Goal: Entertainment & Leisure: Consume media (video, audio)

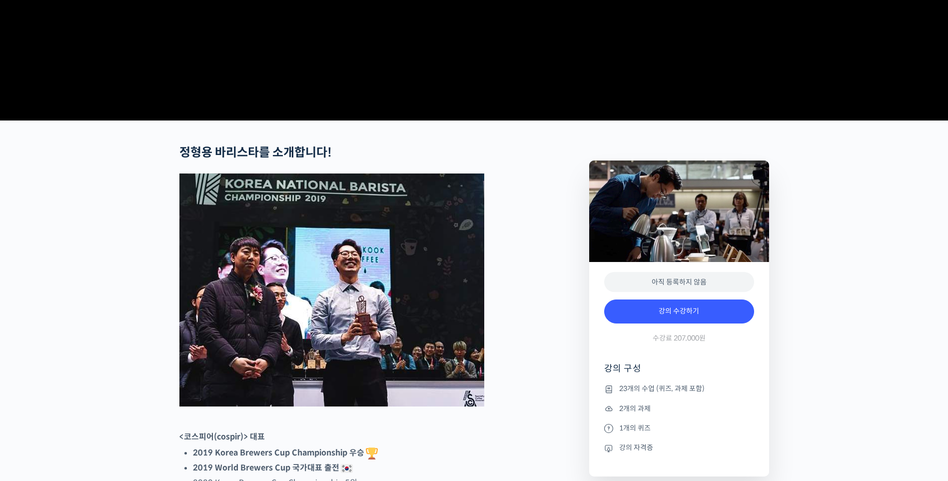
scroll to position [833, 0]
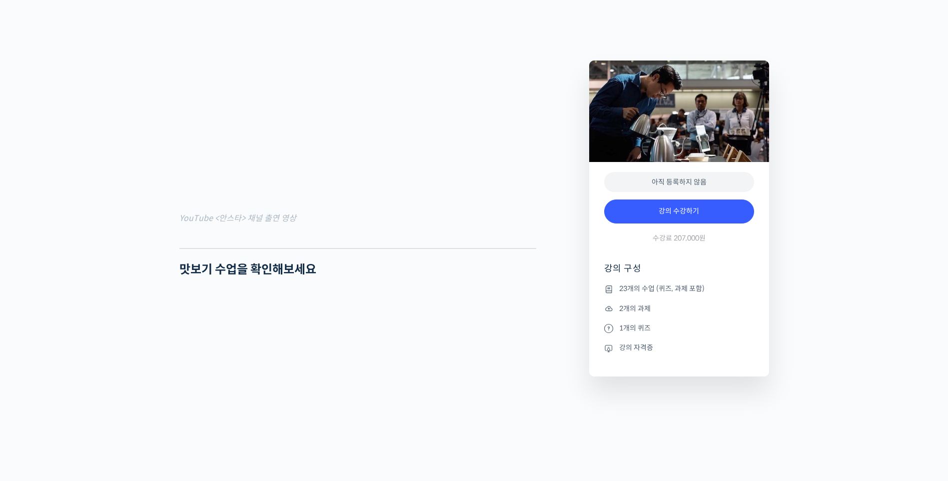
click at [459, 248] on div at bounding box center [357, 240] width 357 height 15
drag, startPoint x: 439, startPoint y: 265, endPoint x: 389, endPoint y: 271, distance: 49.9
drag, startPoint x: 389, startPoint y: 271, endPoint x: 358, endPoint y: 260, distance: 33.5
click at [358, 225] on figcaption "YouTube <안스타> 채널 출연 영상" at bounding box center [357, 217] width 357 height 13
click at [455, 248] on div at bounding box center [357, 240] width 357 height 15
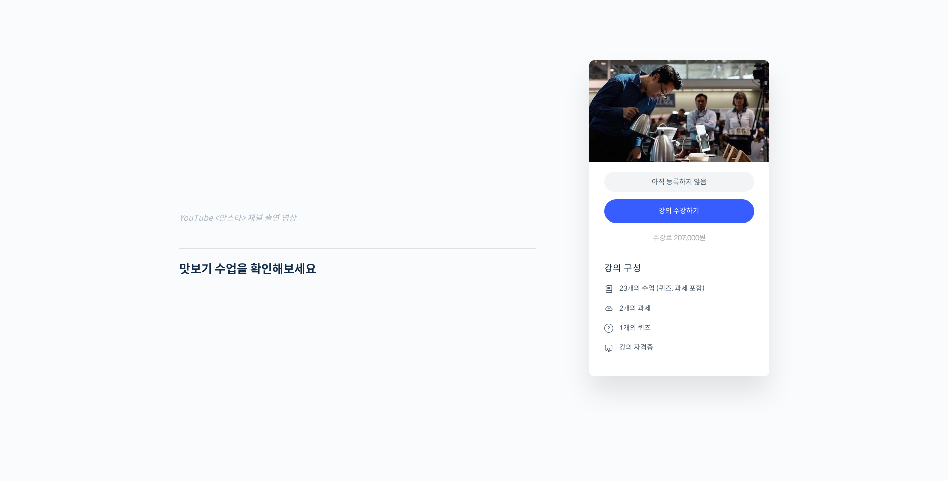
drag, startPoint x: 480, startPoint y: 267, endPoint x: 392, endPoint y: 260, distance: 88.3
drag, startPoint x: 392, startPoint y: 260, endPoint x: 331, endPoint y: 272, distance: 61.6
click at [331, 248] on div at bounding box center [357, 240] width 357 height 15
click at [350, 225] on figcaption "YouTube <안스타> 채널 출연 영상" at bounding box center [357, 217] width 357 height 13
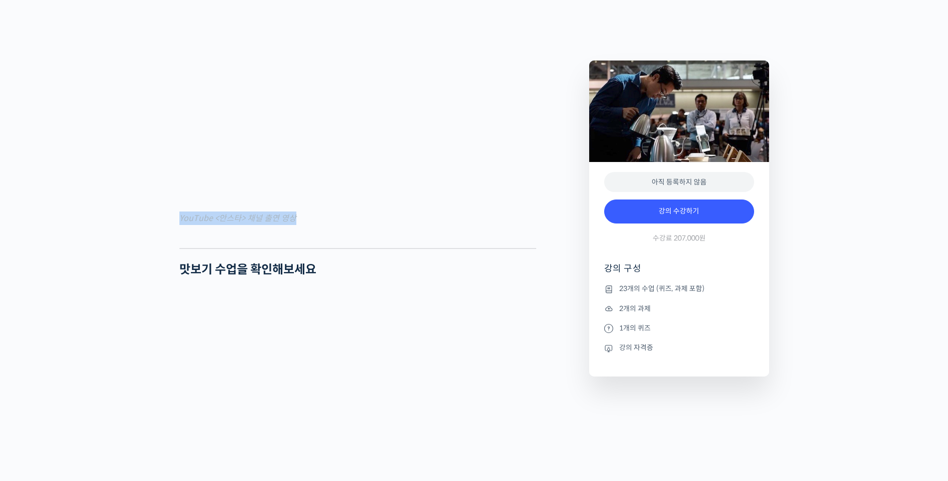
click at [350, 225] on figcaption "YouTube <안스타> 채널 출연 영상" at bounding box center [357, 217] width 357 height 13
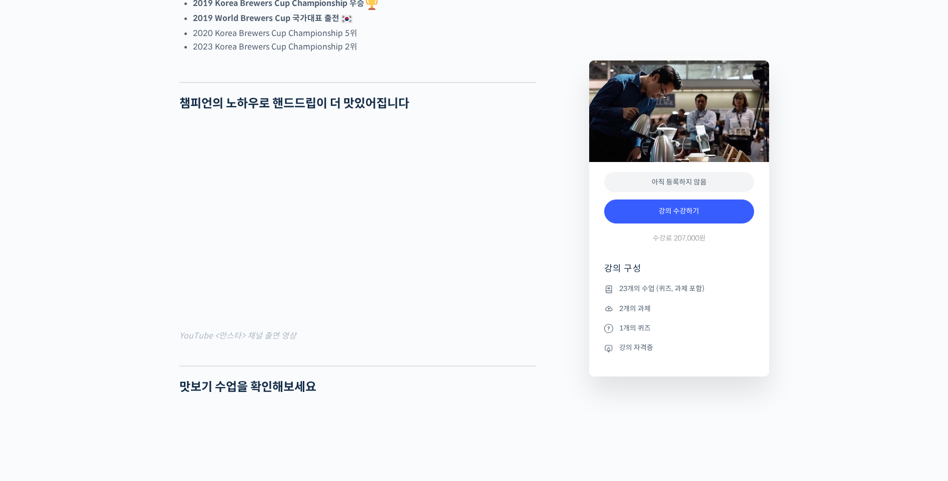
scroll to position [333, 0]
